Goal: Task Accomplishment & Management: Complete application form

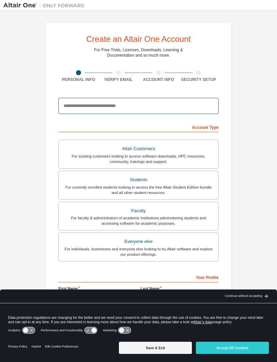
click at [195, 106] on input "email" at bounding box center [138, 106] width 160 height 16
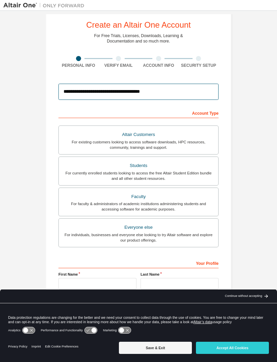
scroll to position [14, 0]
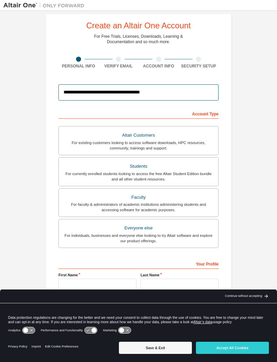
type input "**********"
click at [184, 174] on div "For currently enrolled students looking to access the free Altair Student Editi…" at bounding box center [138, 176] width 151 height 11
click at [227, 348] on button "Accept All Cookies" at bounding box center [232, 348] width 73 height 12
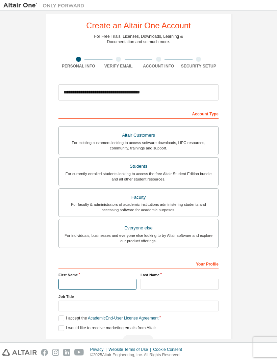
click at [110, 283] on input "text" at bounding box center [97, 284] width 78 height 11
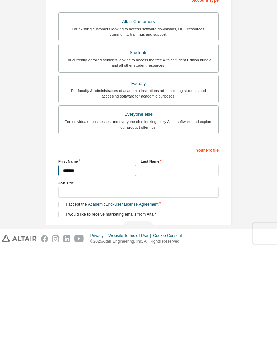
type input "*******"
click at [188, 279] on input "text" at bounding box center [179, 284] width 78 height 11
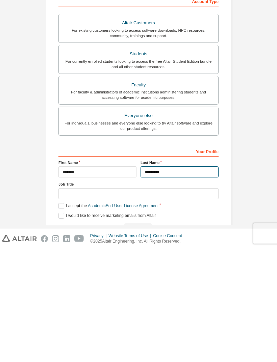
type input "*********"
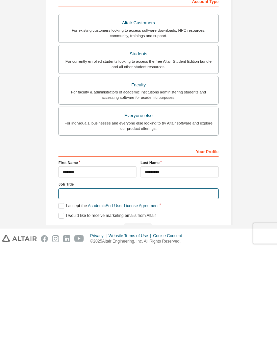
click at [202, 302] on input "text" at bounding box center [138, 307] width 160 height 11
click at [61, 317] on label "I accept the Academic End-User License Agreement" at bounding box center [108, 320] width 100 height 6
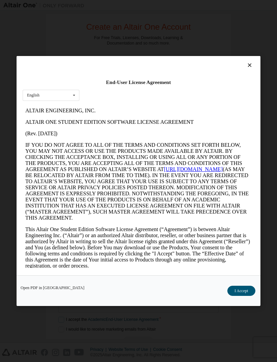
scroll to position [0, 0]
click at [236, 296] on button "I Accept" at bounding box center [241, 291] width 28 height 10
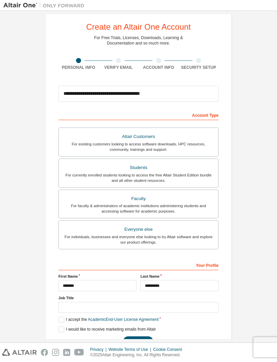
click at [139, 337] on button "Next" at bounding box center [138, 342] width 30 height 10
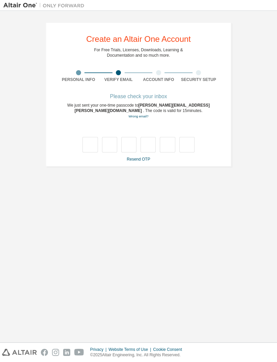
click at [93, 137] on input "text" at bounding box center [89, 145] width 15 height 16
type input "*"
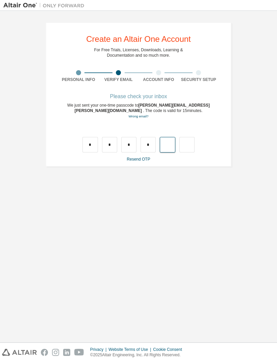
type input "*"
